Goal: Check status: Check status

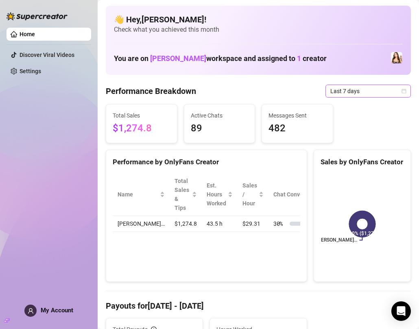
click at [350, 94] on span "Last 7 days" at bounding box center [368, 91] width 76 height 12
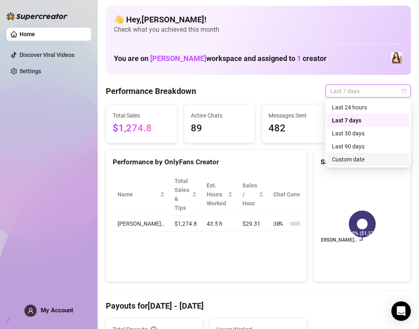
click at [332, 162] on div "Custom date" at bounding box center [368, 159] width 82 height 13
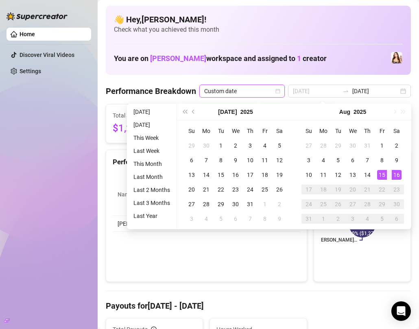
type input "[DATE]"
click at [394, 178] on div "16" at bounding box center [397, 175] width 10 height 10
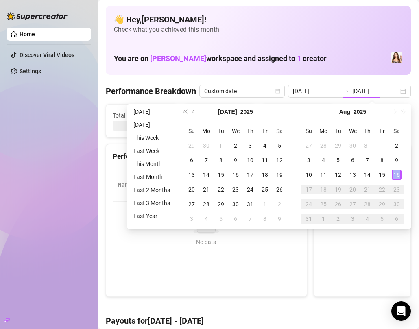
type input "[DATE]"
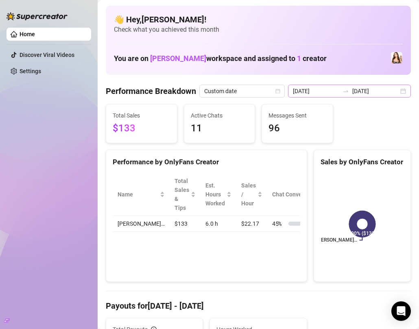
click at [402, 90] on div "2025-08-16 2025-08-16" at bounding box center [349, 91] width 123 height 13
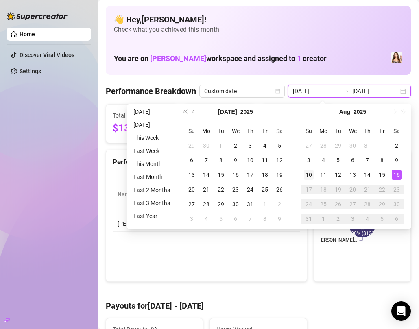
type input "2025-08-10"
click at [309, 175] on div "10" at bounding box center [309, 175] width 10 height 10
type input "[DATE]"
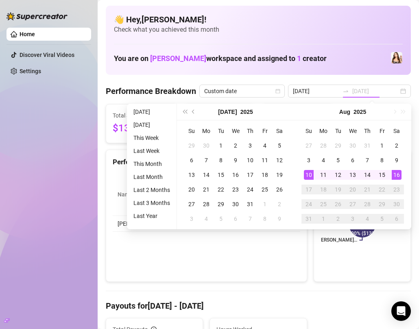
click at [397, 175] on div "16" at bounding box center [397, 175] width 10 height 10
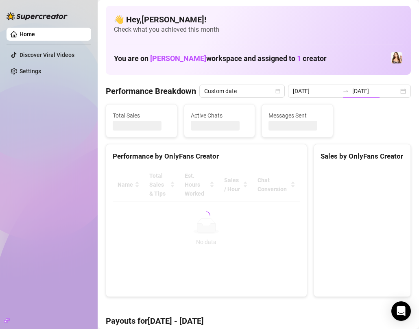
type input "2025-08-10"
